Goal: Check status: Check status

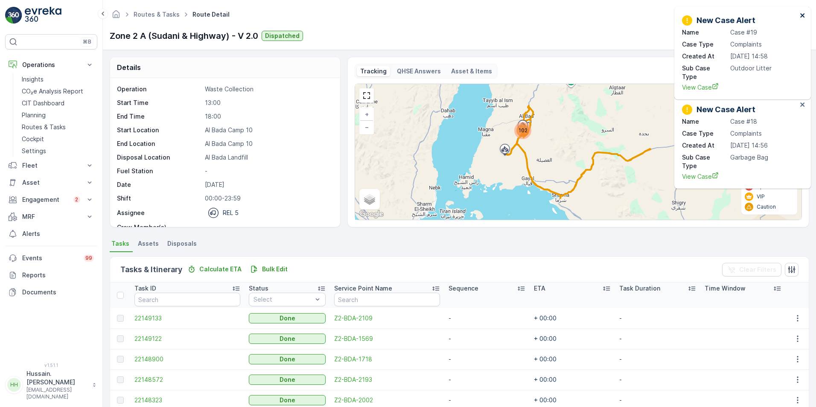
click at [803, 14] on icon "close" at bounding box center [803, 15] width 6 height 7
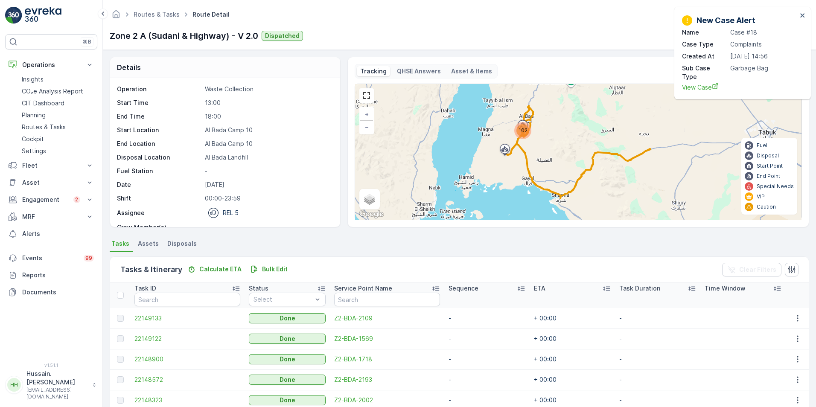
click at [803, 10] on div "New Case Alert Name Case #18 Case Type Complaints Created At [DATE] 14:56 Sub C…" at bounding box center [742, 53] width 137 height 93
click at [802, 15] on icon "close" at bounding box center [802, 15] width 4 height 4
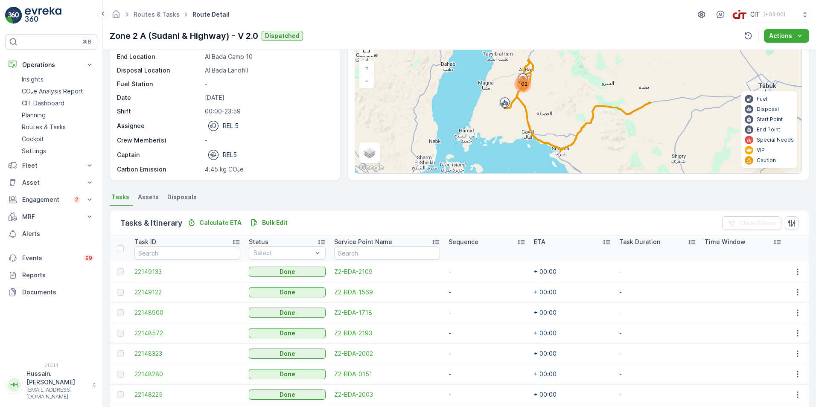
scroll to position [85, 0]
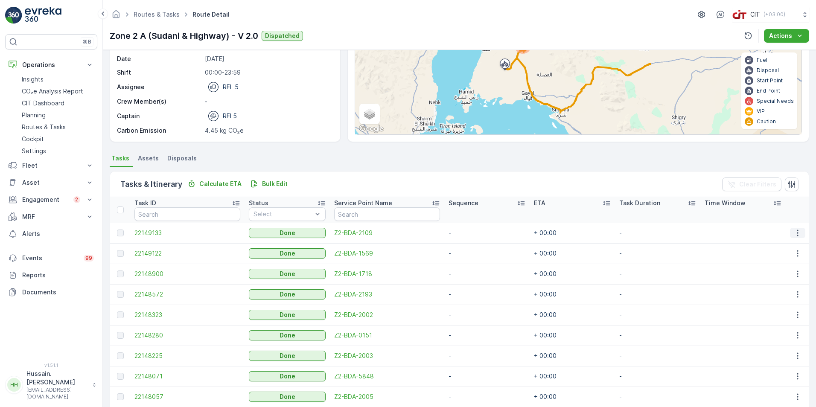
click at [794, 232] on icon "button" at bounding box center [797, 233] width 9 height 9
click at [793, 243] on span "See More Details" at bounding box center [787, 245] width 49 height 9
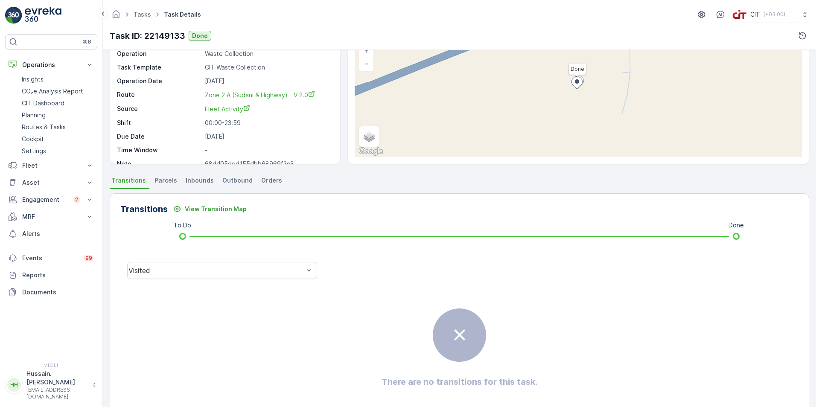
scroll to position [85, 0]
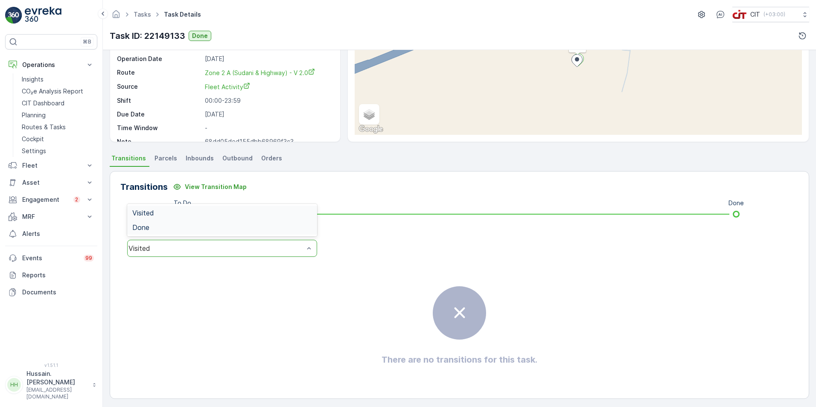
click at [259, 225] on div "Done" at bounding box center [222, 228] width 180 height 8
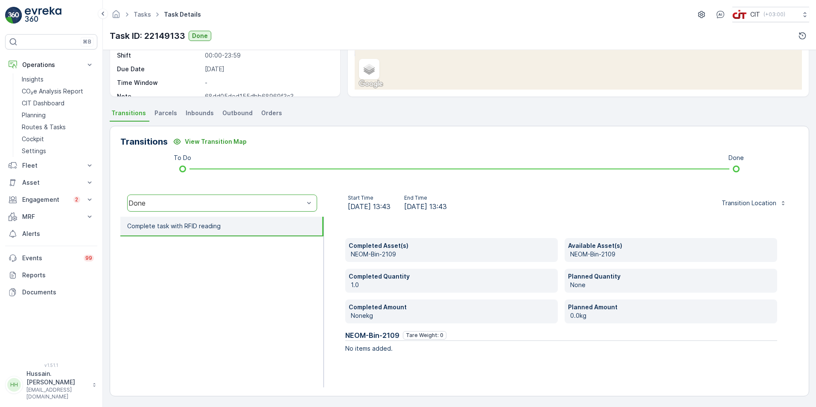
scroll to position [131, 0]
click at [749, 206] on p "Transition Location" at bounding box center [748, 202] width 55 height 9
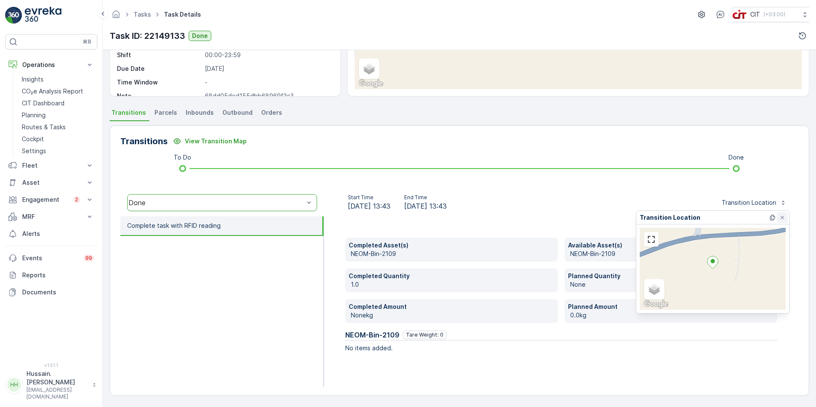
click at [782, 216] on icon at bounding box center [782, 217] width 7 height 7
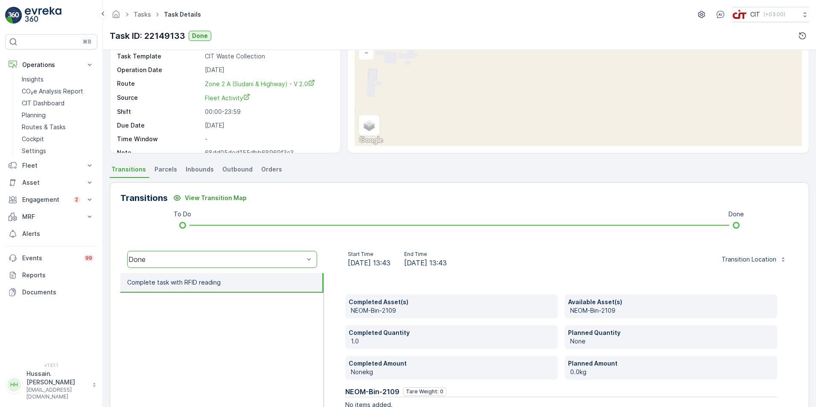
scroll to position [0, 0]
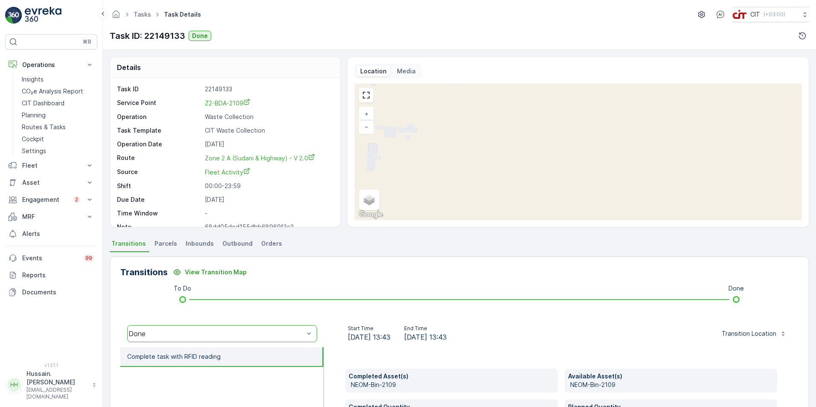
click at [400, 68] on p "Media" at bounding box center [406, 71] width 19 height 9
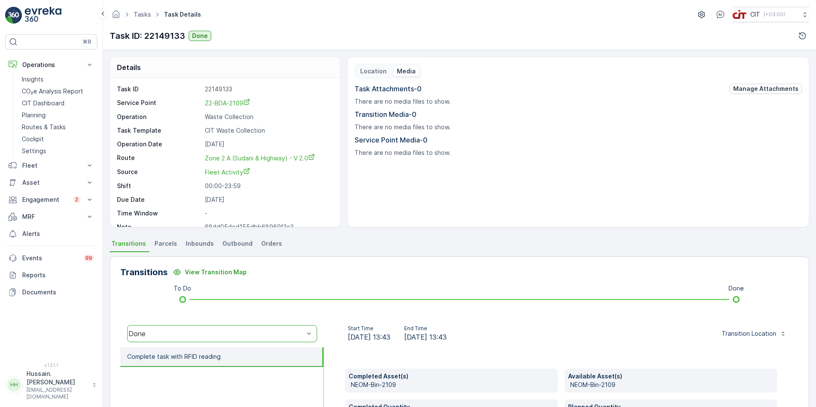
click at [377, 69] on p "Location" at bounding box center [373, 71] width 26 height 9
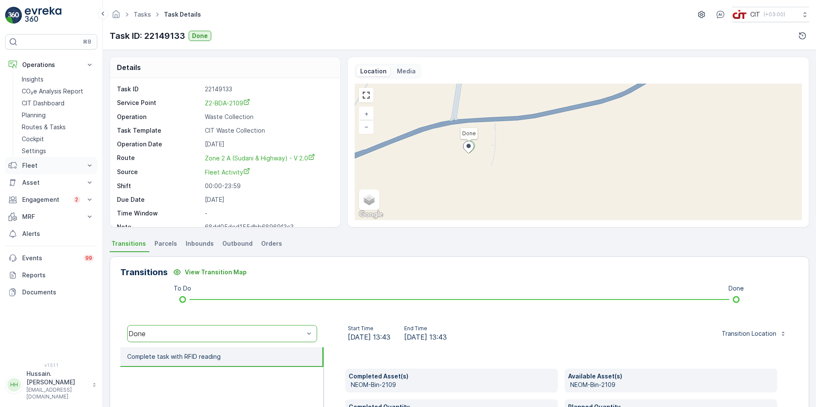
click at [74, 160] on button "Fleet" at bounding box center [51, 165] width 92 height 17
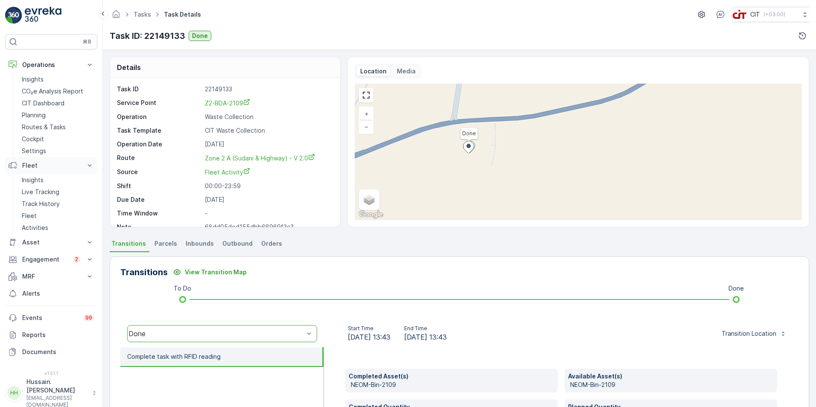
click at [74, 160] on button "Fleet" at bounding box center [51, 165] width 92 height 17
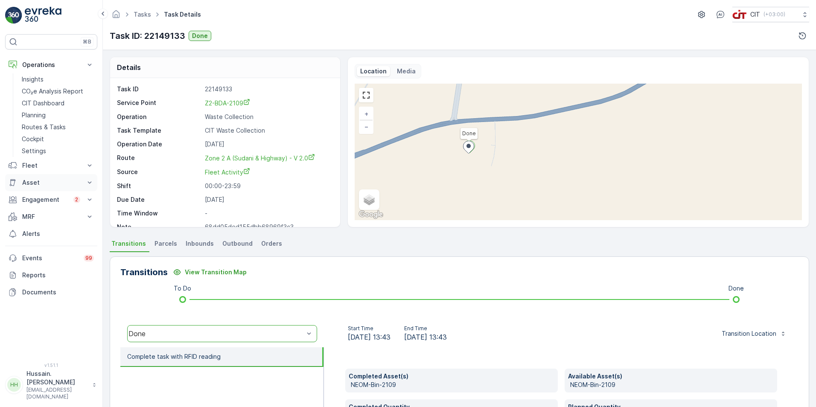
click at [76, 182] on p "Asset" at bounding box center [51, 182] width 58 height 9
click at [72, 215] on p "MRF" at bounding box center [51, 216] width 58 height 9
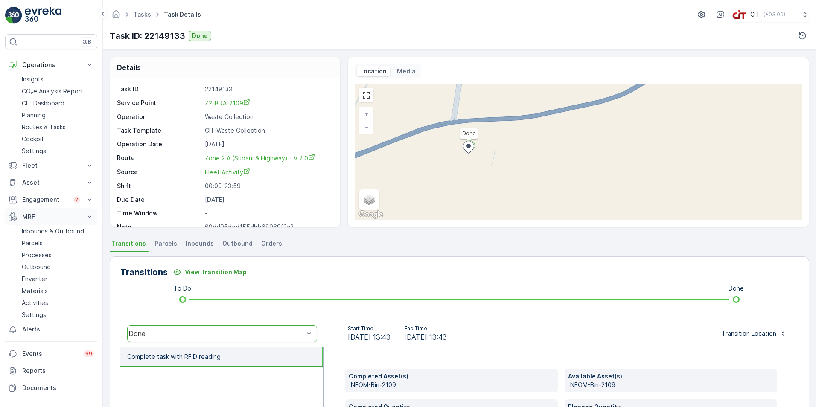
click at [72, 215] on p "MRF" at bounding box center [51, 216] width 58 height 9
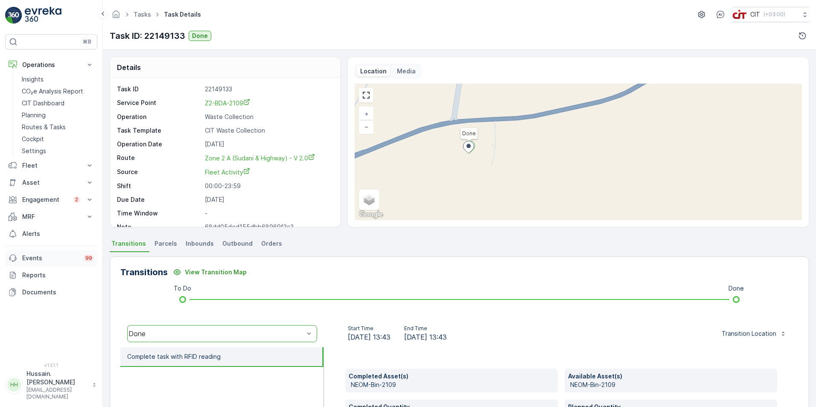
click at [48, 257] on p "Events" at bounding box center [50, 258] width 56 height 9
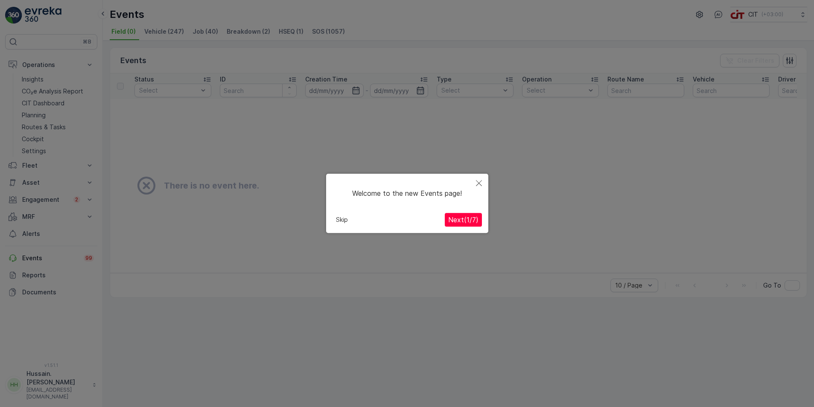
click at [480, 180] on icon "Close" at bounding box center [479, 183] width 6 height 6
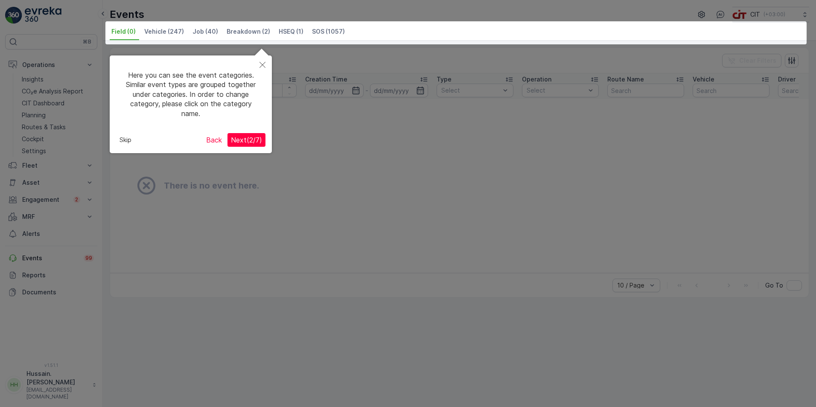
click at [261, 62] on icon "Close" at bounding box center [262, 65] width 6 height 6
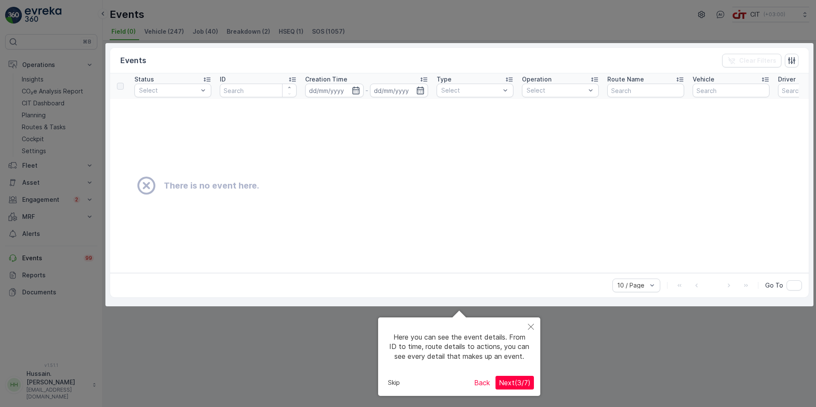
click at [143, 183] on div at bounding box center [459, 174] width 708 height 263
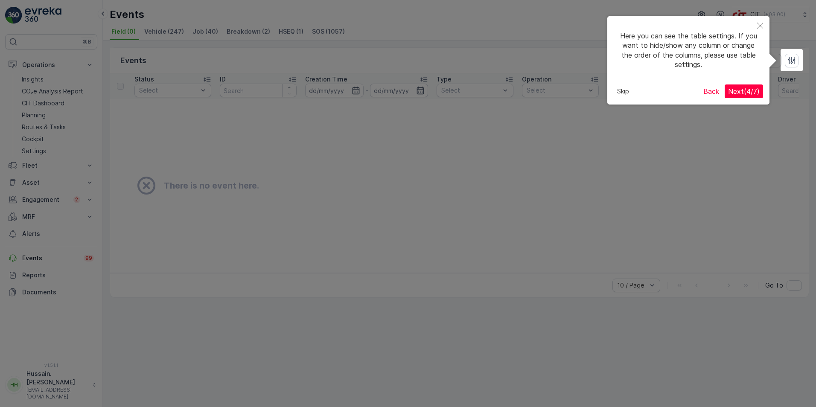
click at [761, 24] on icon "Close" at bounding box center [760, 26] width 6 height 6
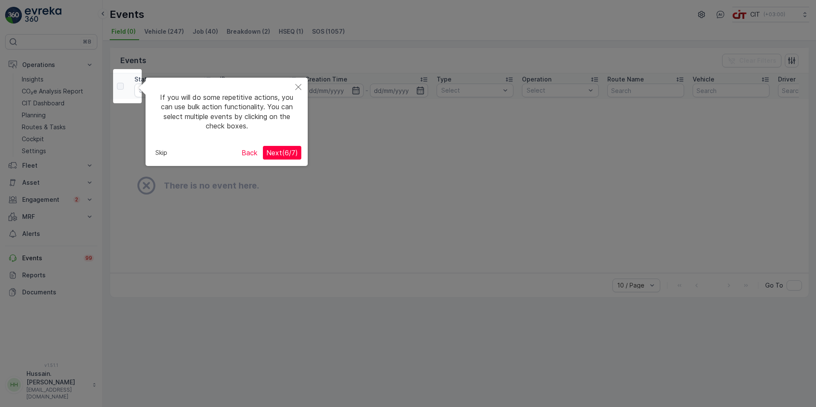
click at [299, 84] on icon "Close" at bounding box center [298, 87] width 6 height 6
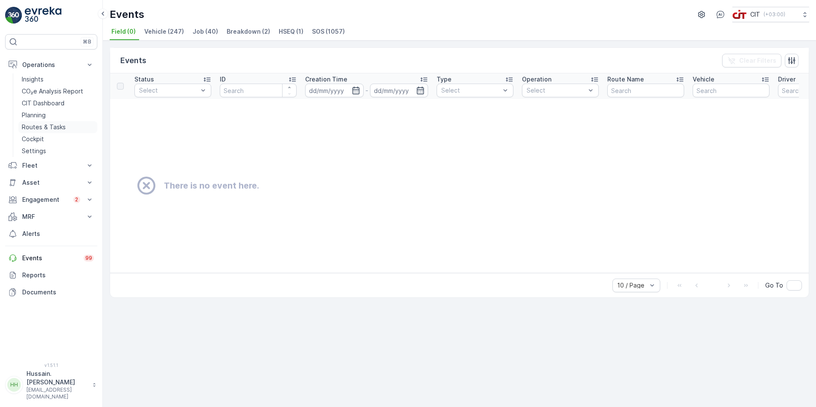
click at [51, 125] on p "Routes & Tasks" at bounding box center [44, 127] width 44 height 9
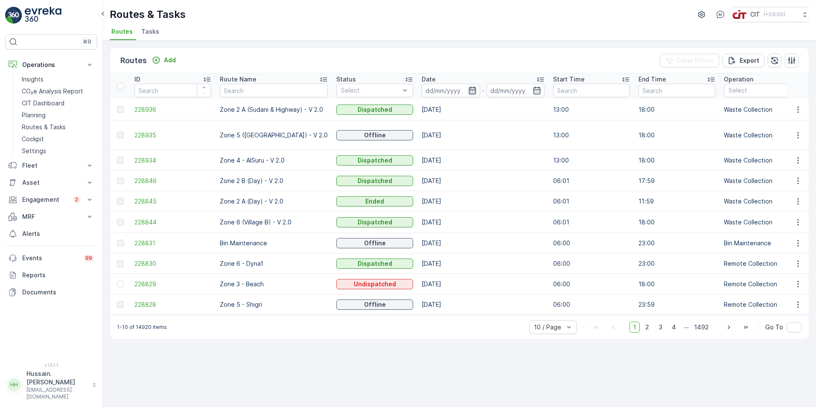
click at [468, 91] on icon "button" at bounding box center [472, 90] width 9 height 9
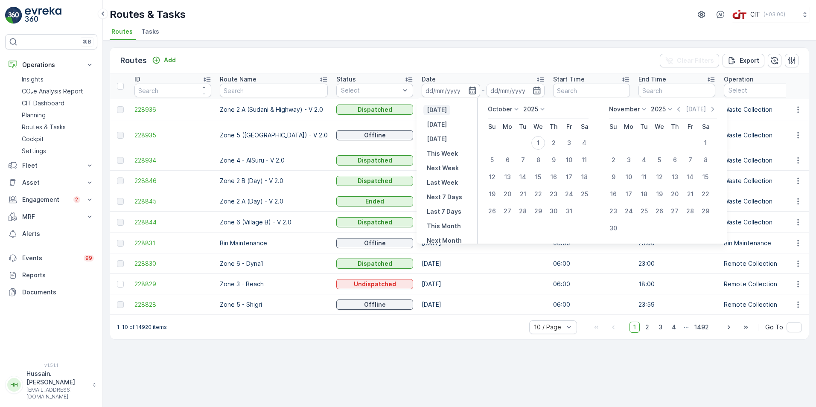
click at [447, 107] on p "[DATE]" at bounding box center [437, 110] width 20 height 9
type input "[DATE]"
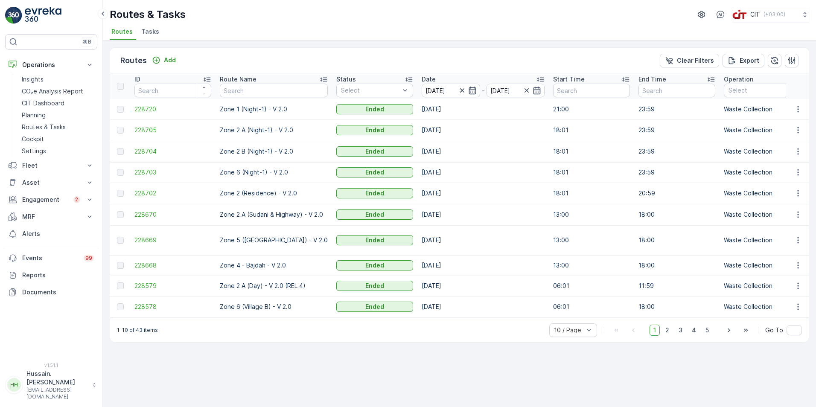
click at [142, 108] on span "228720" at bounding box center [172, 109] width 77 height 9
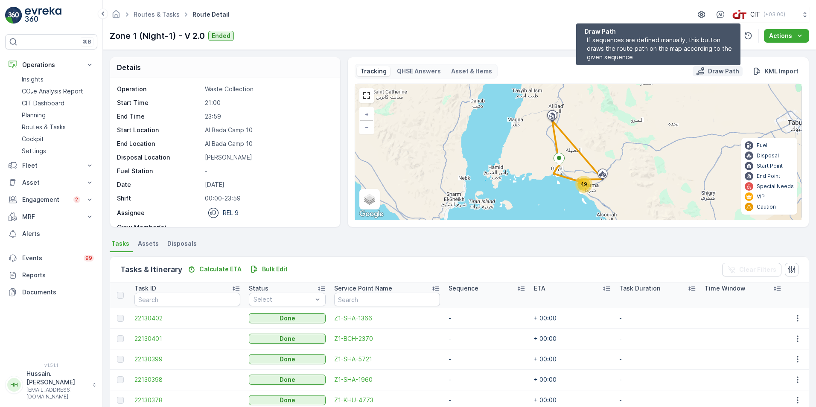
click at [723, 67] on p "Draw Path" at bounding box center [723, 71] width 31 height 9
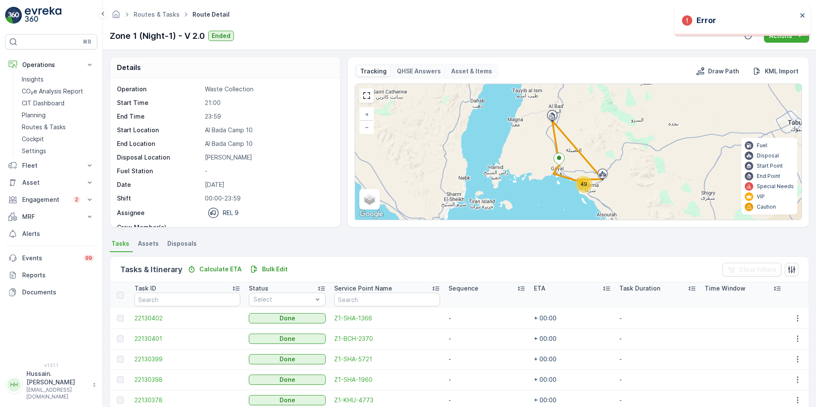
click at [801, 11] on div "Error" at bounding box center [742, 21] width 137 height 29
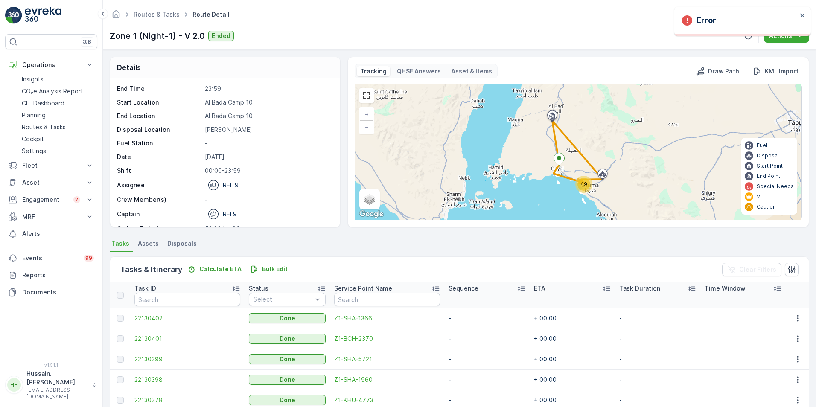
scroll to position [41, 0]
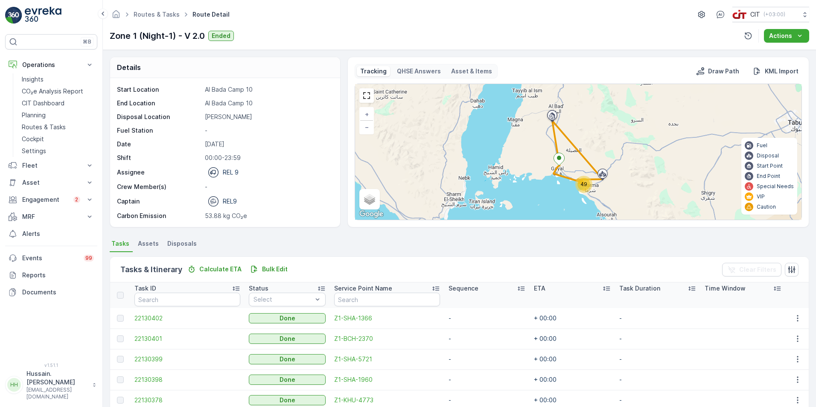
click at [145, 245] on span "Assets" at bounding box center [148, 243] width 21 height 9
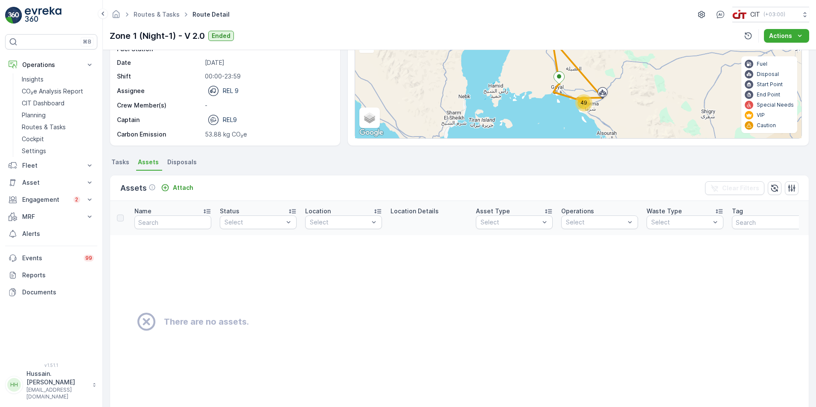
scroll to position [85, 0]
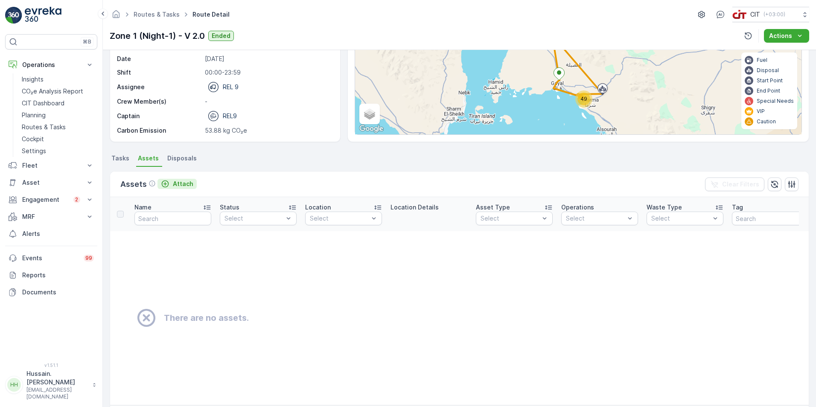
click at [186, 182] on p "Attach" at bounding box center [183, 184] width 20 height 9
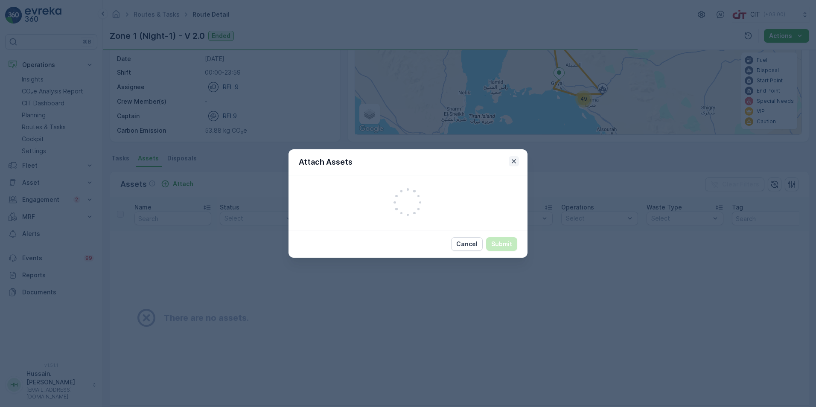
click at [514, 160] on icon "button" at bounding box center [513, 161] width 9 height 9
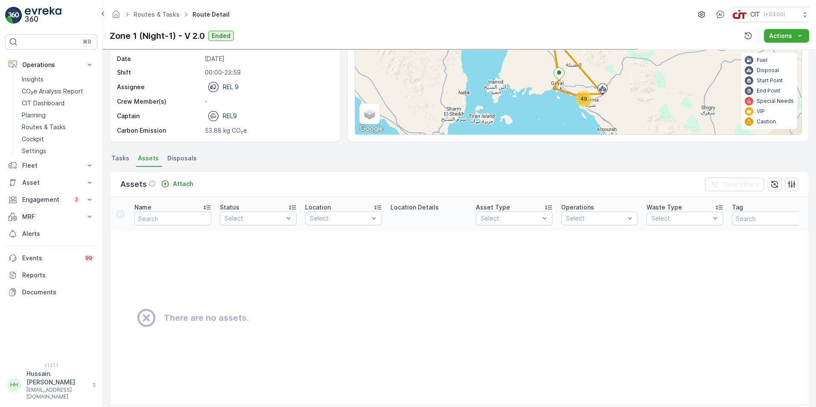
click at [182, 157] on span "Disposals" at bounding box center [181, 158] width 29 height 9
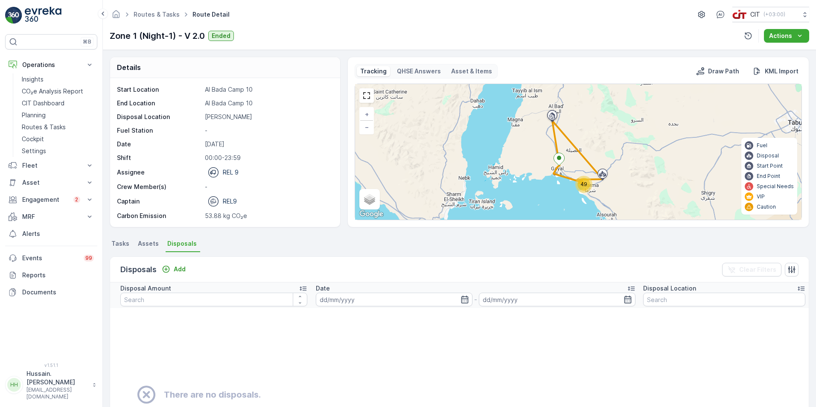
click at [642, 162] on div "49 + − Satellite Roadmap Terrain Hybrid Leaflet Keyboard shortcuts Map Data Map…" at bounding box center [578, 152] width 446 height 136
click at [364, 93] on link at bounding box center [366, 95] width 13 height 13
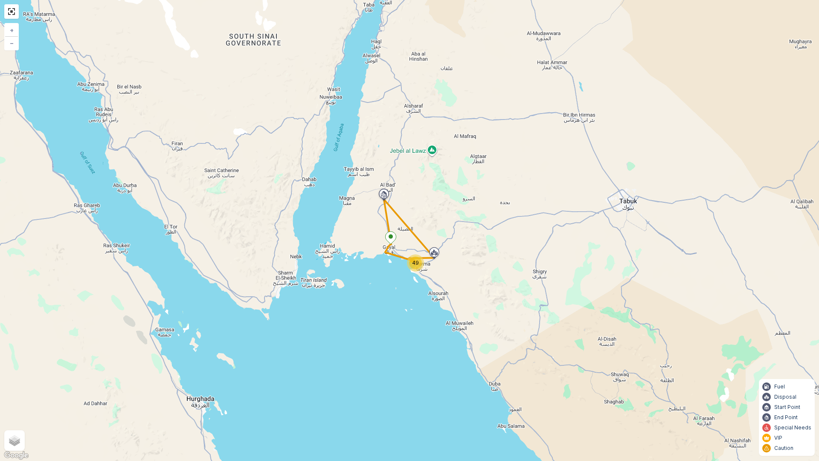
click at [416, 264] on span "49" at bounding box center [415, 262] width 7 height 6
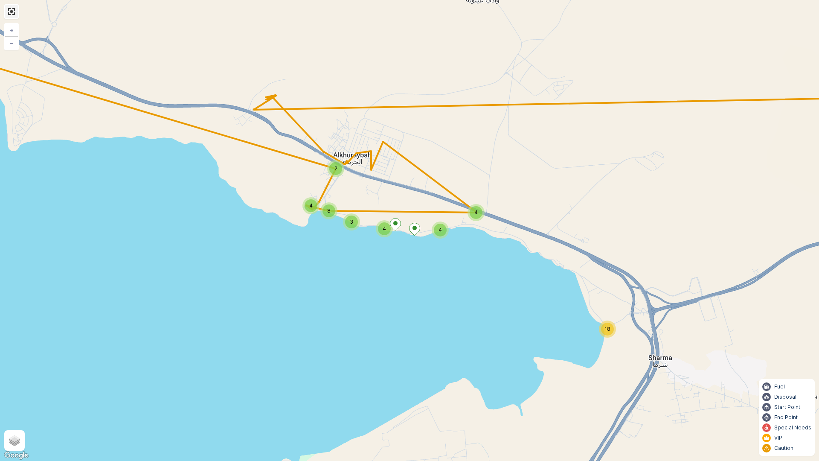
click at [13, 13] on link at bounding box center [11, 11] width 13 height 13
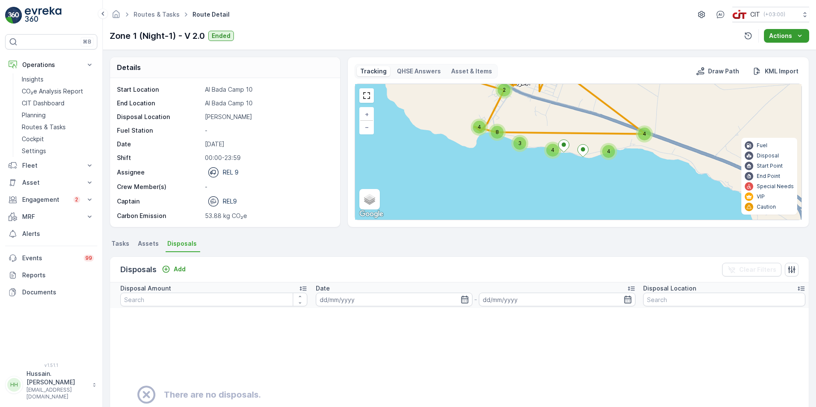
click at [798, 34] on icon "Actions" at bounding box center [799, 36] width 9 height 9
click at [794, 51] on span "View Route Tracking" at bounding box center [782, 52] width 59 height 9
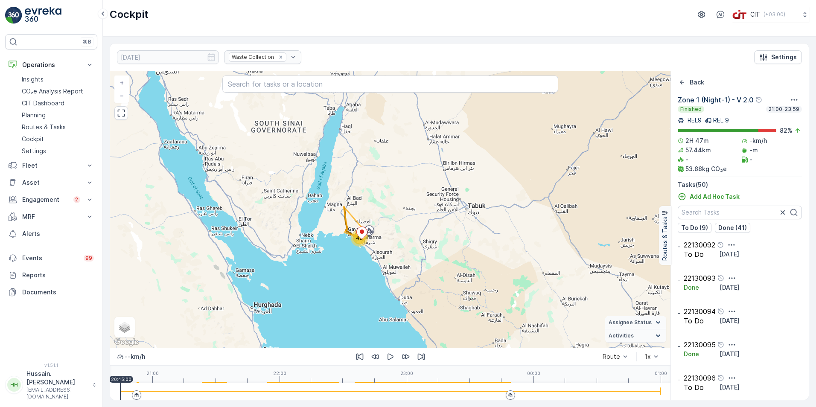
scroll to position [5, 0]
click at [389, 355] on icon "button" at bounding box center [390, 356] width 9 height 9
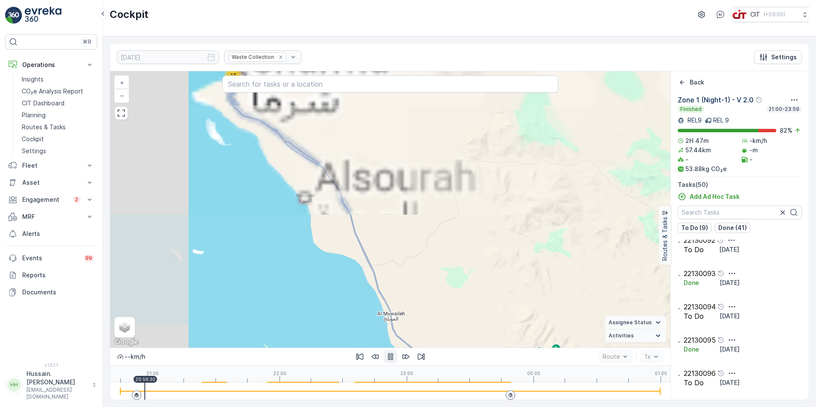
drag, startPoint x: 340, startPoint y: 201, endPoint x: 488, endPoint y: 384, distance: 235.5
click at [530, 407] on html "⌘B Operations Insights CO₂e Analysis Report CIT Dashboard Planning Routes & Tas…" at bounding box center [408, 203] width 816 height 407
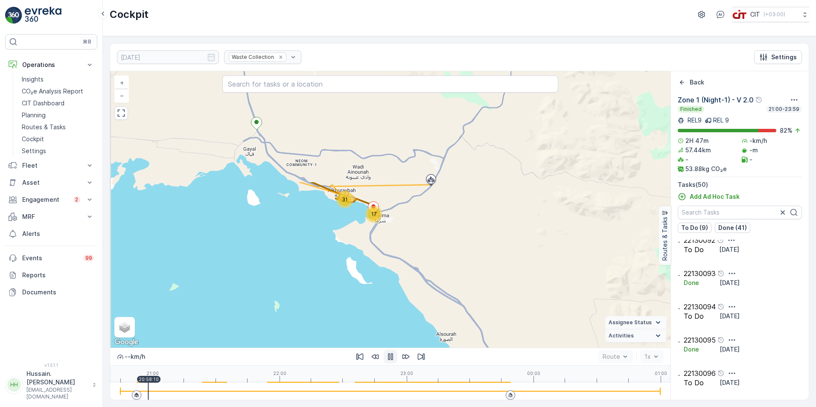
drag, startPoint x: 387, startPoint y: 176, endPoint x: 497, endPoint y: 281, distance: 152.1
click at [529, 315] on div "31 17 + − Satellite Roadmap Terrain Hybrid Leaflet Keyboard shortcuts Map Data …" at bounding box center [390, 209] width 560 height 276
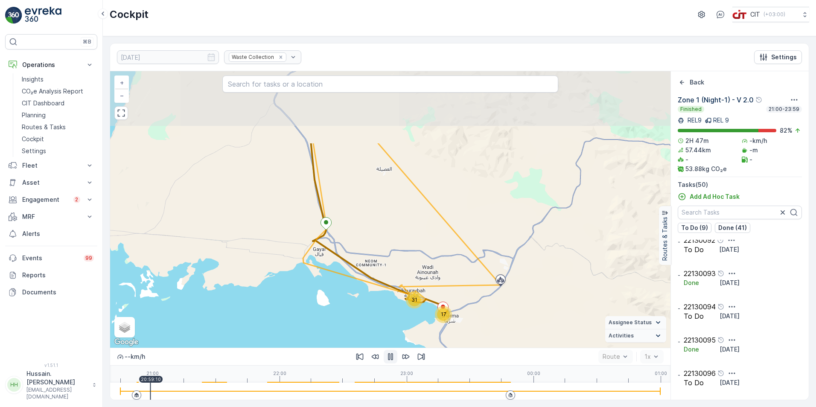
drag, startPoint x: 471, startPoint y: 212, endPoint x: 541, endPoint y: 312, distance: 121.7
click at [541, 312] on div "31 17 + − Satellite Roadmap Terrain Hybrid Leaflet Keyboard shortcuts Map Data …" at bounding box center [390, 209] width 560 height 276
